Goal: Use online tool/utility: Utilize a website feature to perform a specific function

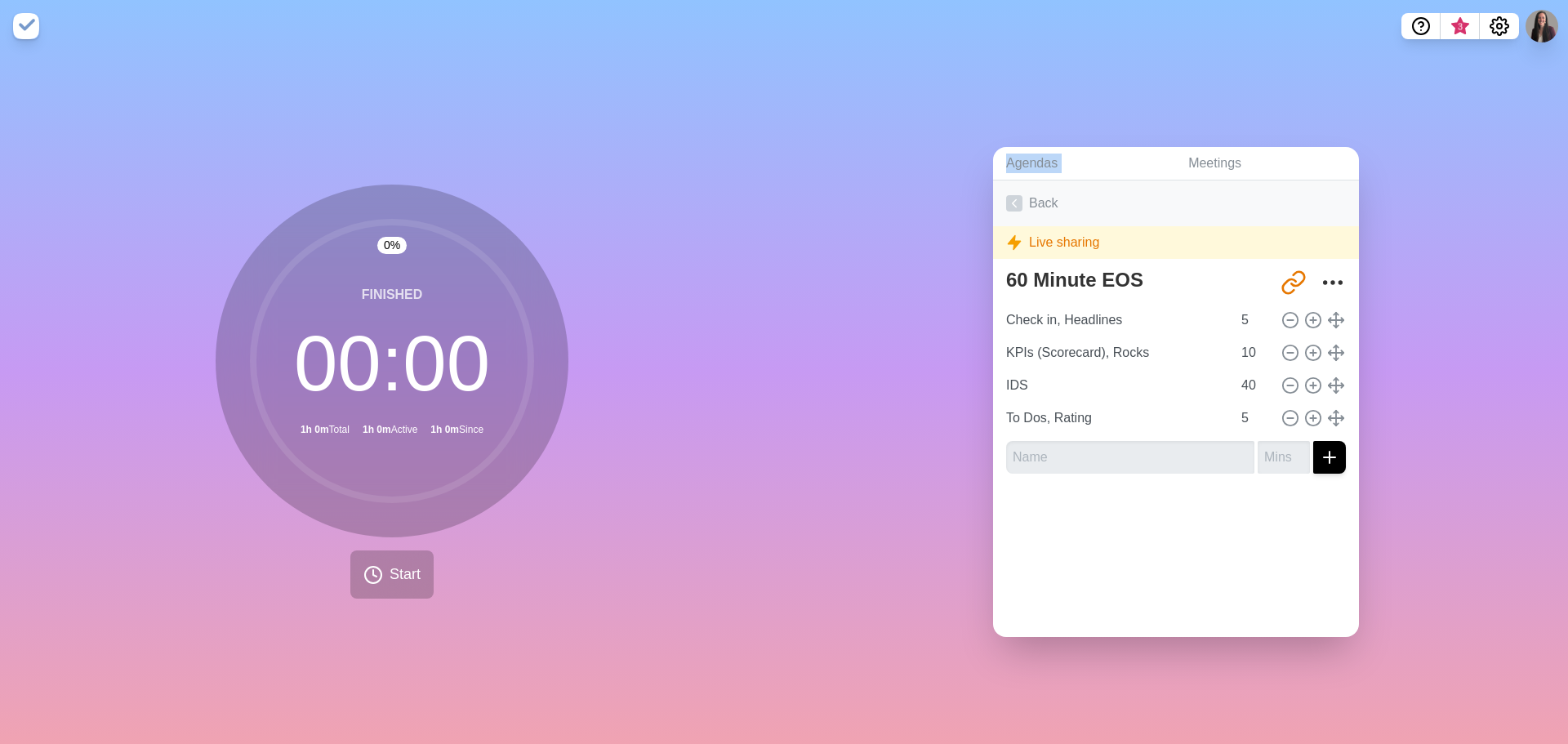
click at [1027, 197] on link "Back" at bounding box center [1175, 203] width 365 height 46
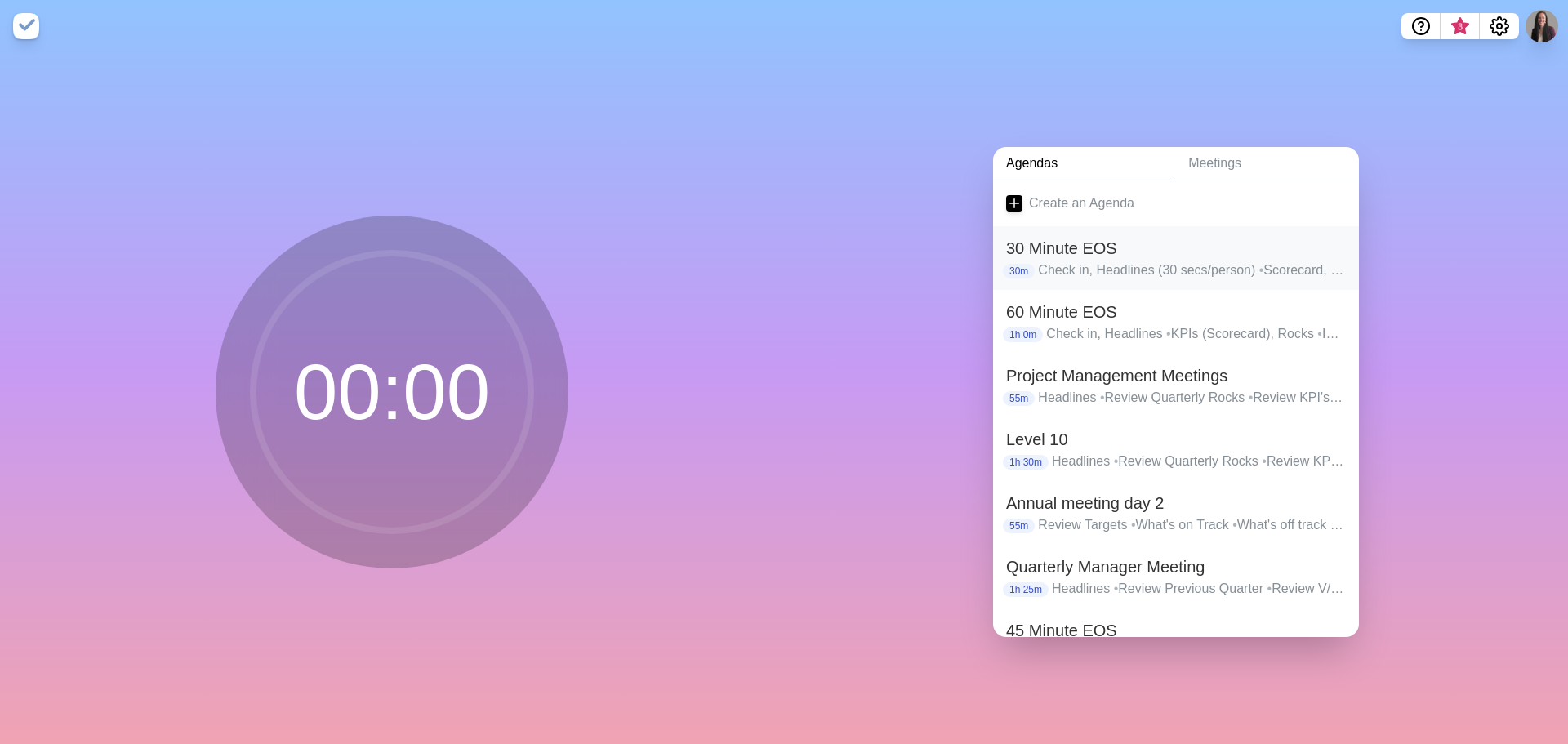
click at [1073, 241] on h2 "30 Minute EOS" at bounding box center [1175, 248] width 340 height 25
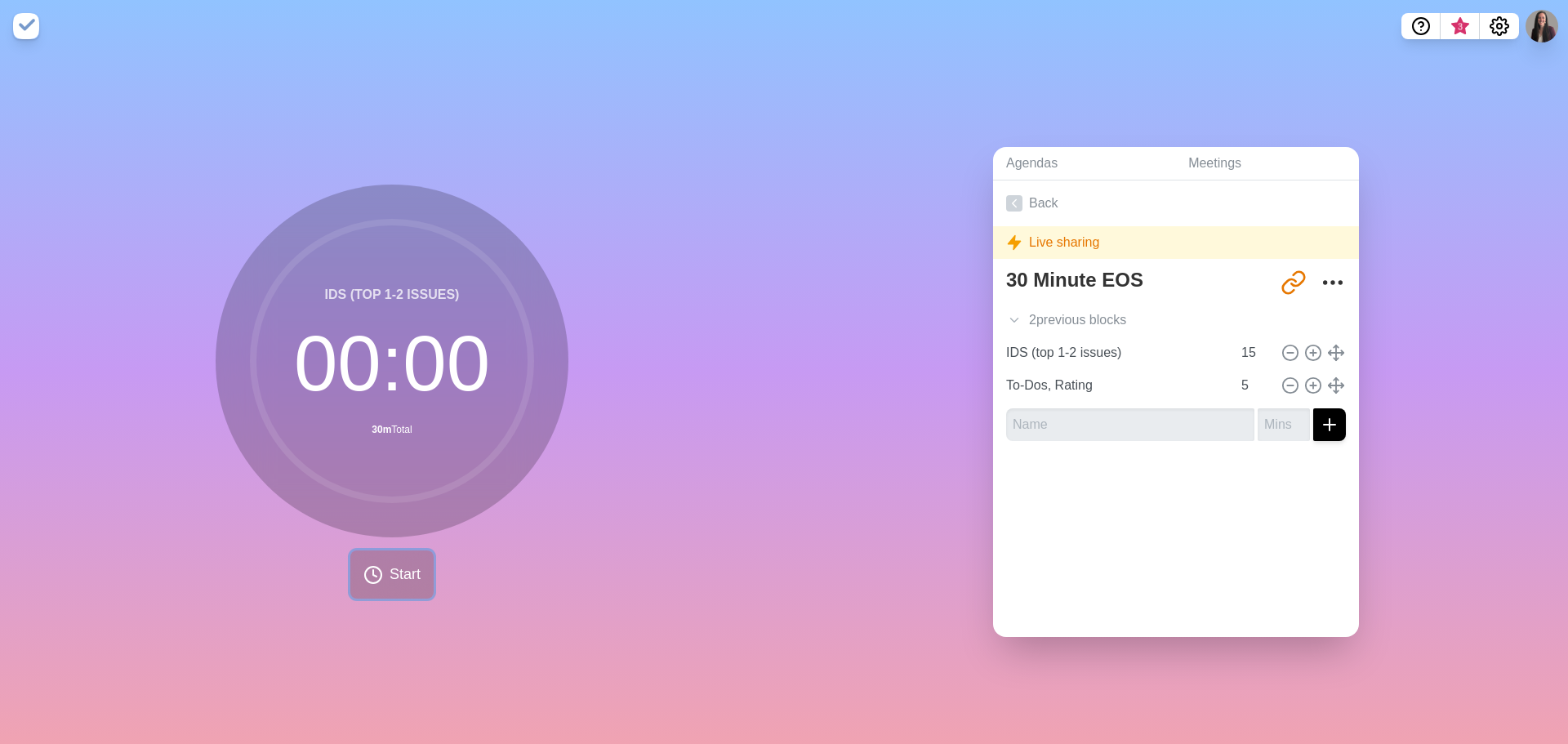
click at [384, 583] on button "Start" at bounding box center [391, 574] width 83 height 49
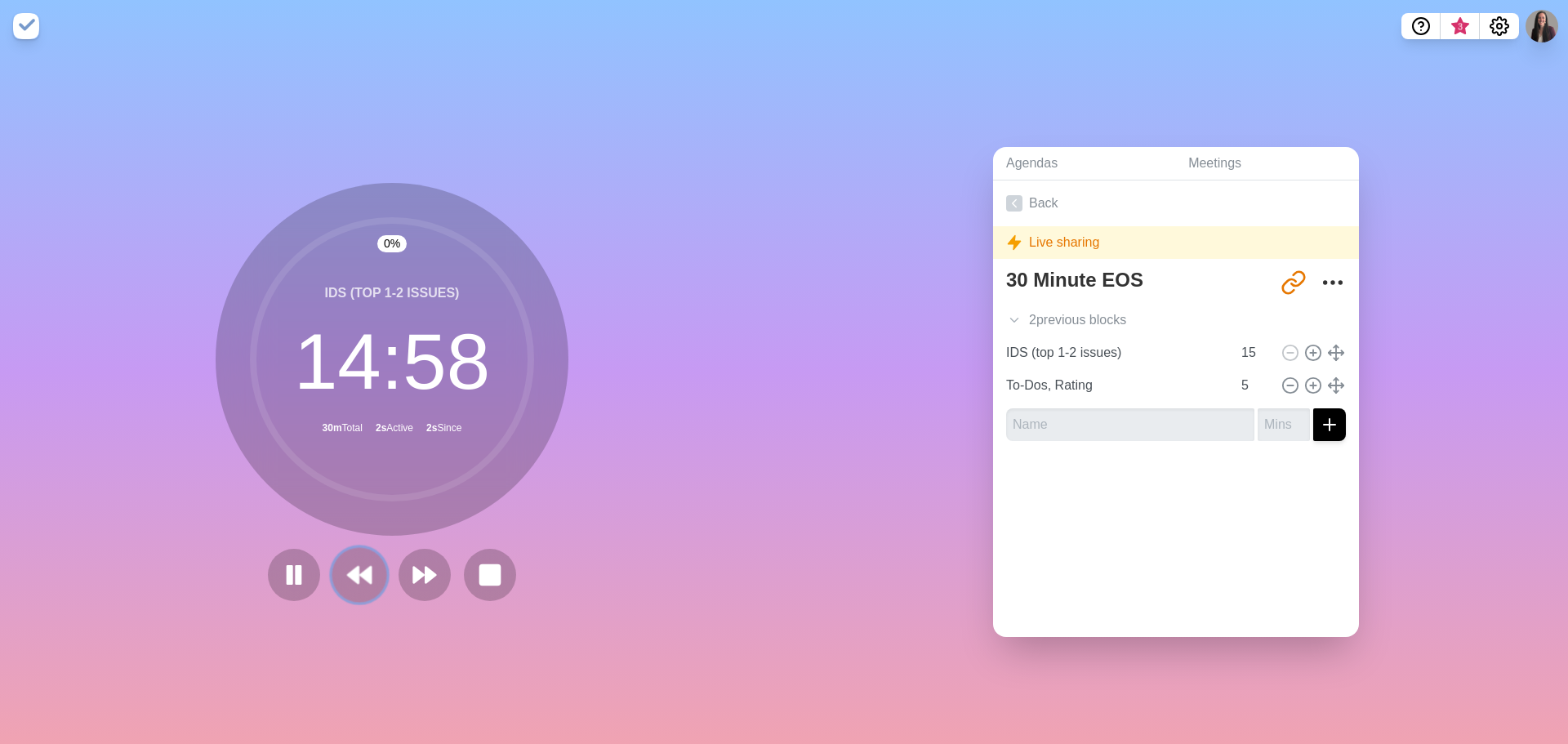
click at [355, 572] on icon at bounding box center [359, 574] width 27 height 27
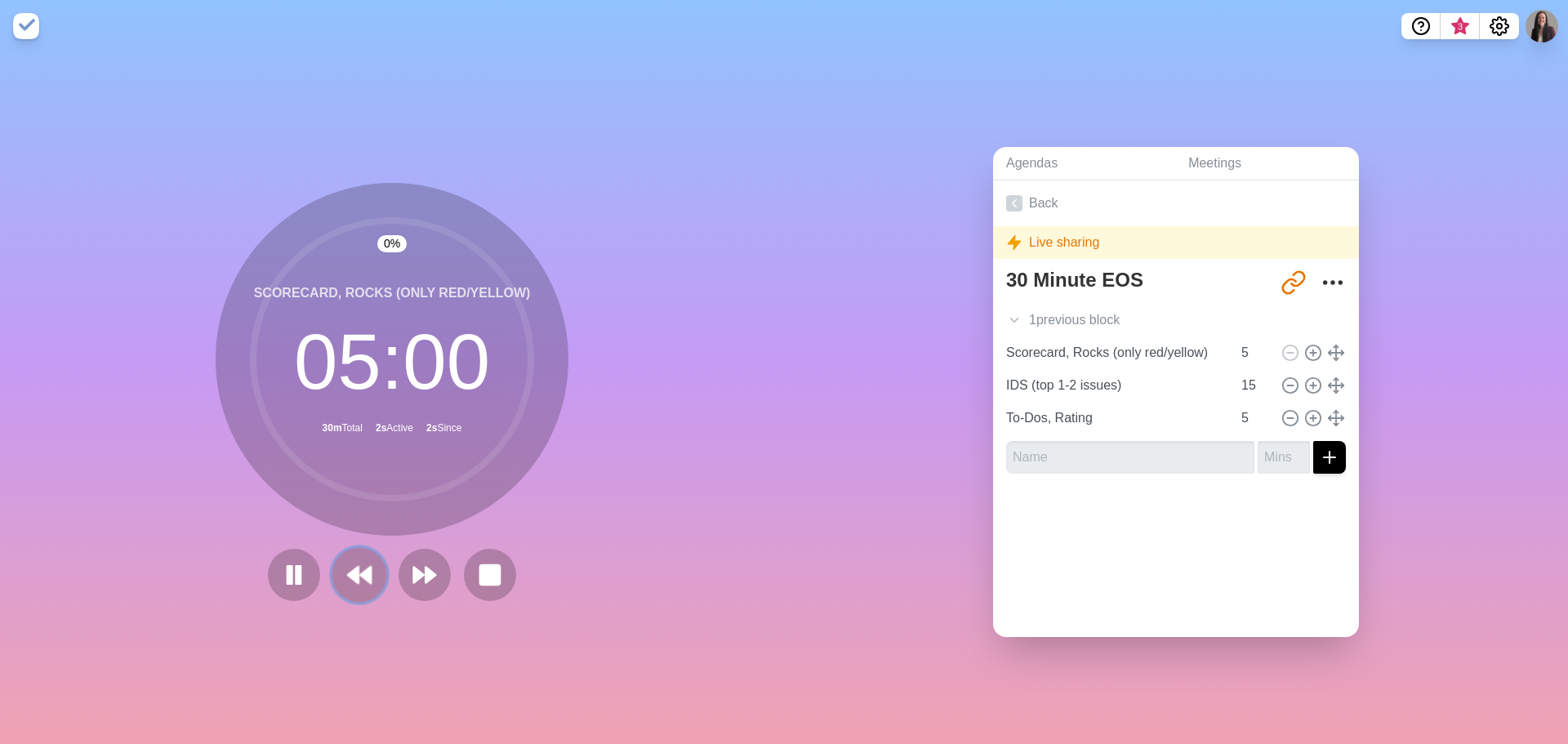
click at [355, 572] on icon at bounding box center [359, 574] width 27 height 27
click at [355, 572] on div at bounding box center [391, 574] width 261 height 52
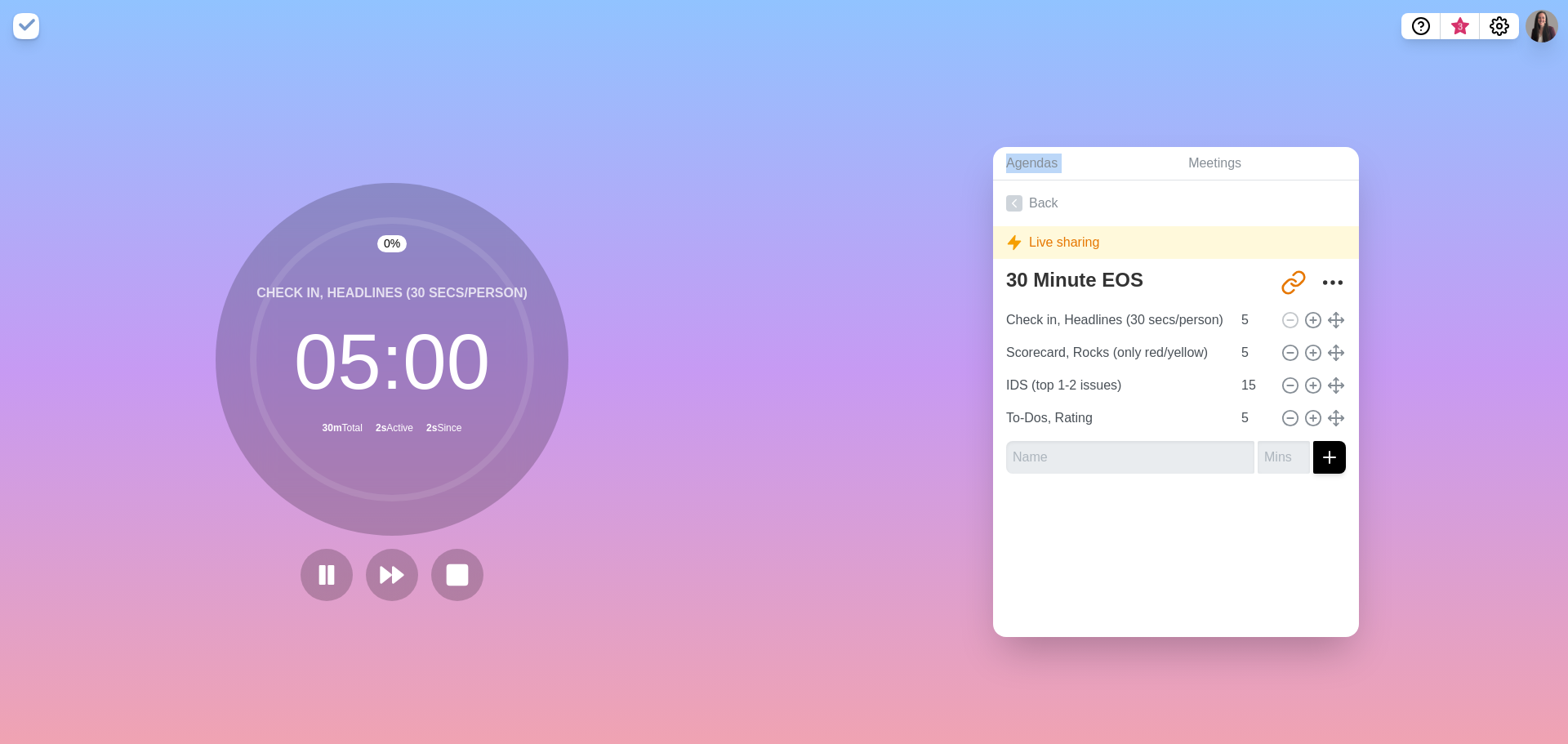
click at [355, 572] on div at bounding box center [392, 574] width 196 height 52
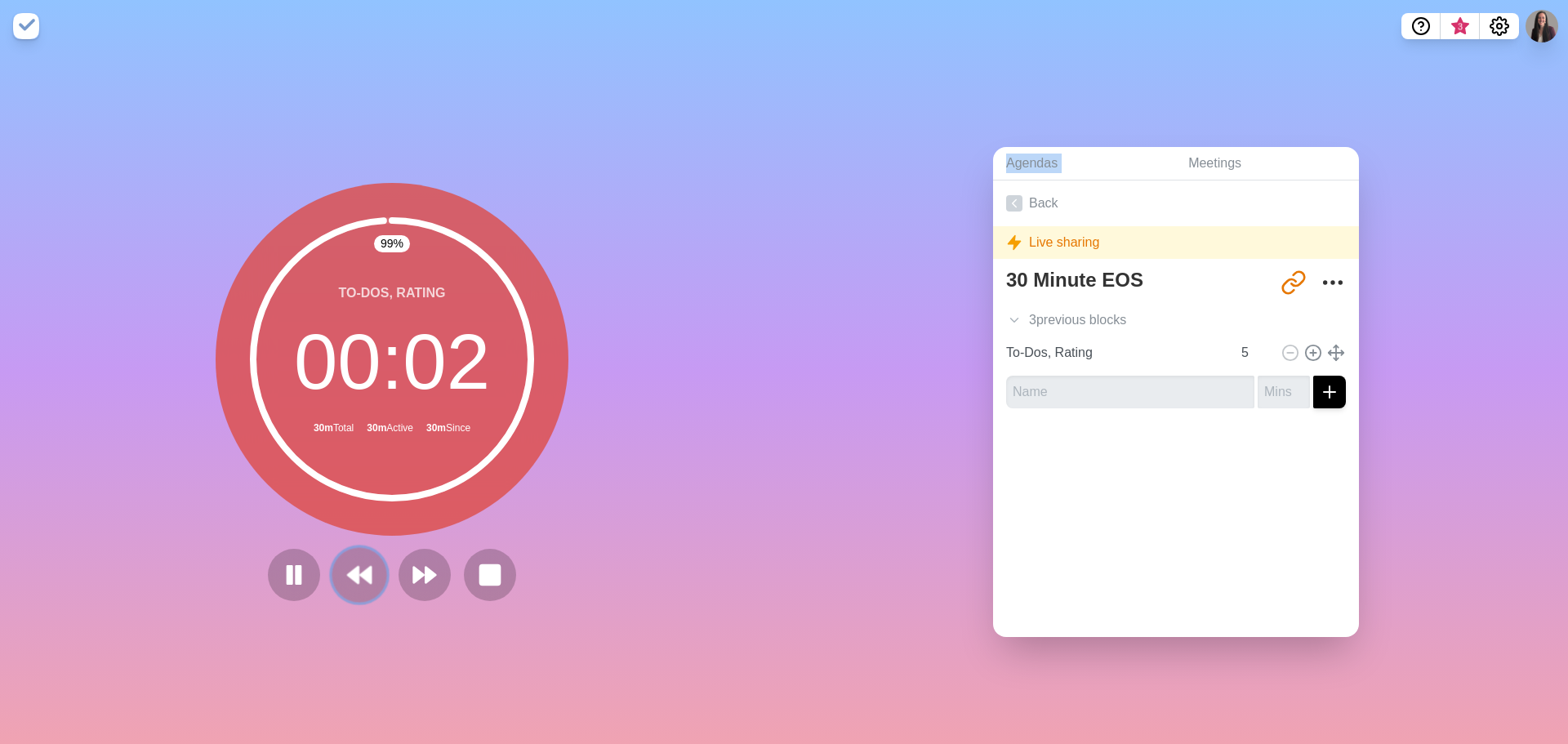
click at [363, 561] on icon at bounding box center [359, 574] width 27 height 27
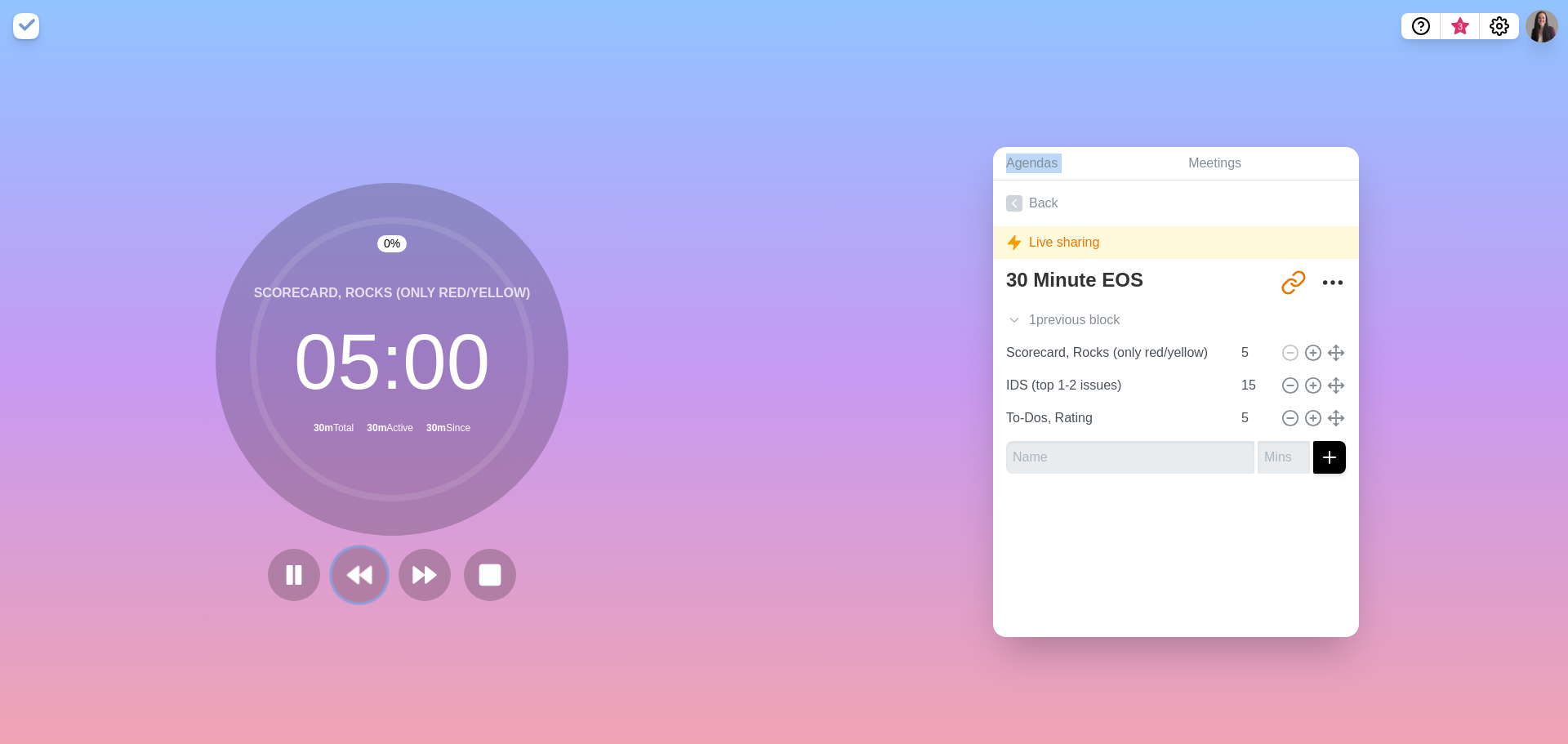
click at [363, 561] on icon at bounding box center [359, 574] width 27 height 27
click at [398, 558] on button at bounding box center [424, 574] width 52 height 52
click at [363, 562] on icon at bounding box center [359, 574] width 27 height 27
